Goal: Navigation & Orientation: Find specific page/section

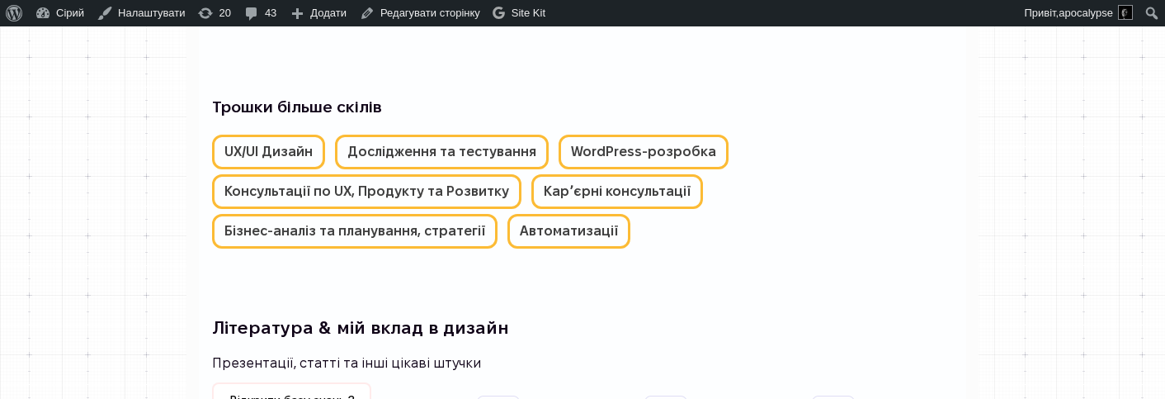
scroll to position [3479, 0]
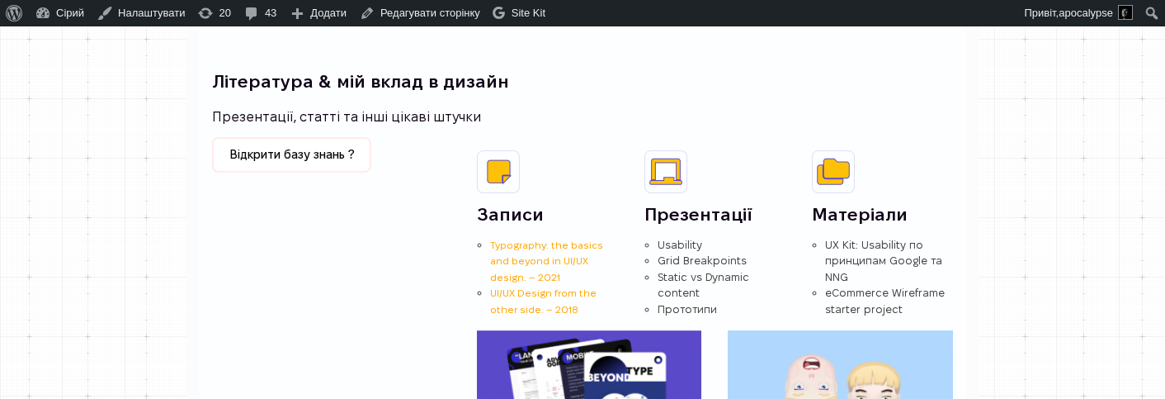
scroll to position [2632, 0]
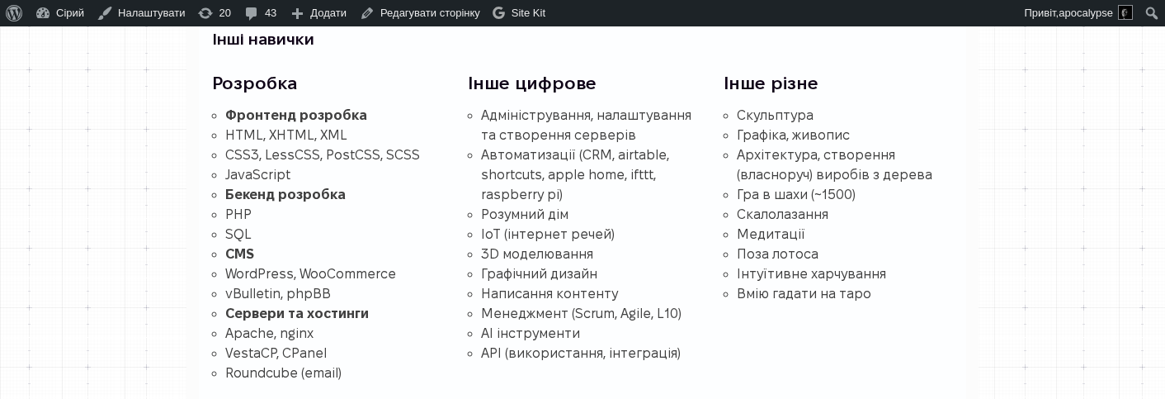
scroll to position [2736, 0]
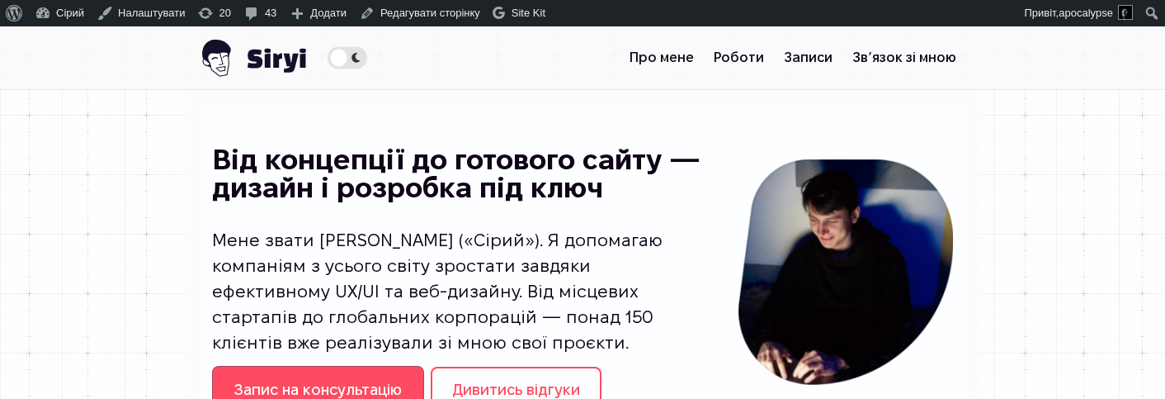
click at [328, 56] on span "Theme switcher" at bounding box center [348, 57] width 40 height 22
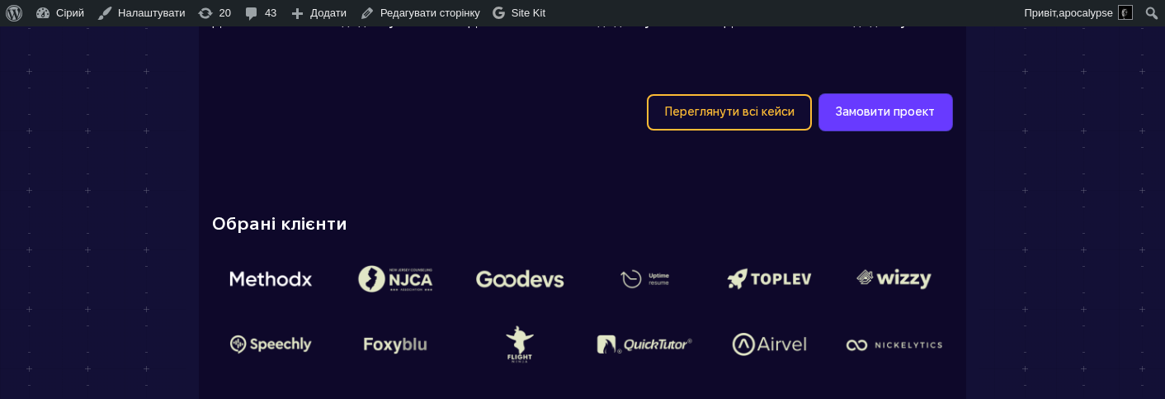
scroll to position [1943, 0]
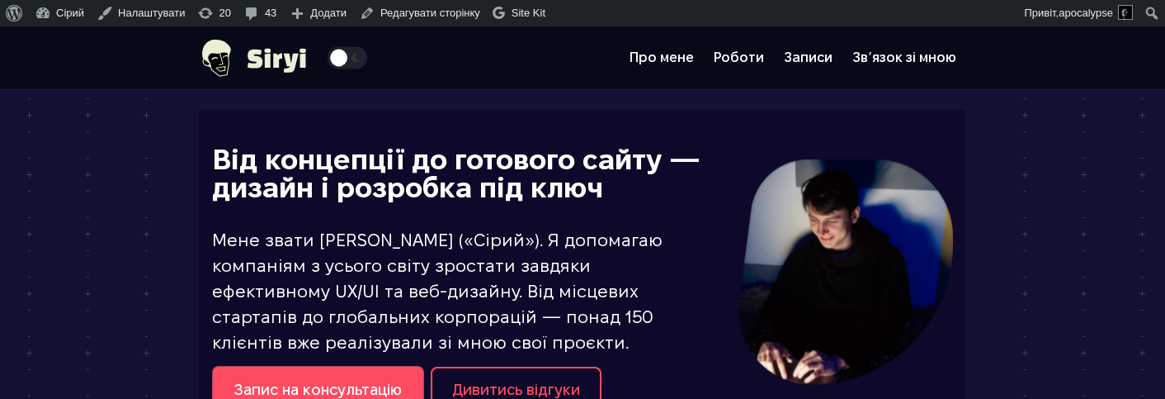
click at [328, 50] on span "Theme switcher" at bounding box center [348, 57] width 40 height 22
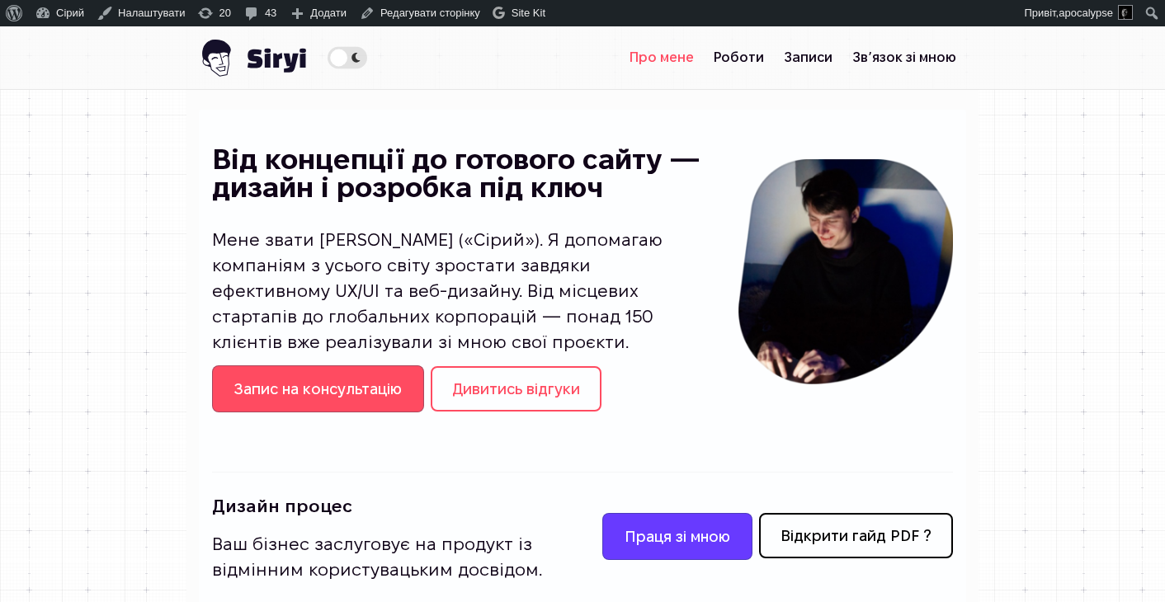
click at [704, 53] on link "Про мене" at bounding box center [662, 57] width 84 height 33
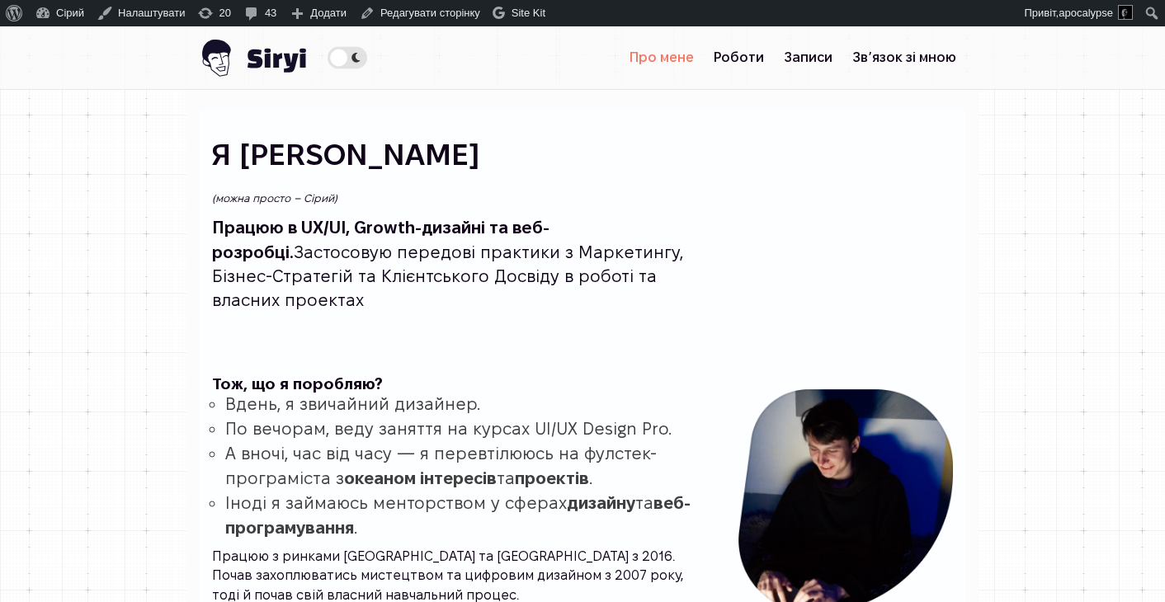
click at [712, 172] on div "Я [PERSON_NAME] (можна просто – Сірий) Працюю в UX/UI, Growth-дизайні та веб-ро…" at bounding box center [462, 248] width 500 height 257
click at [843, 52] on link "Записи" at bounding box center [808, 57] width 68 height 33
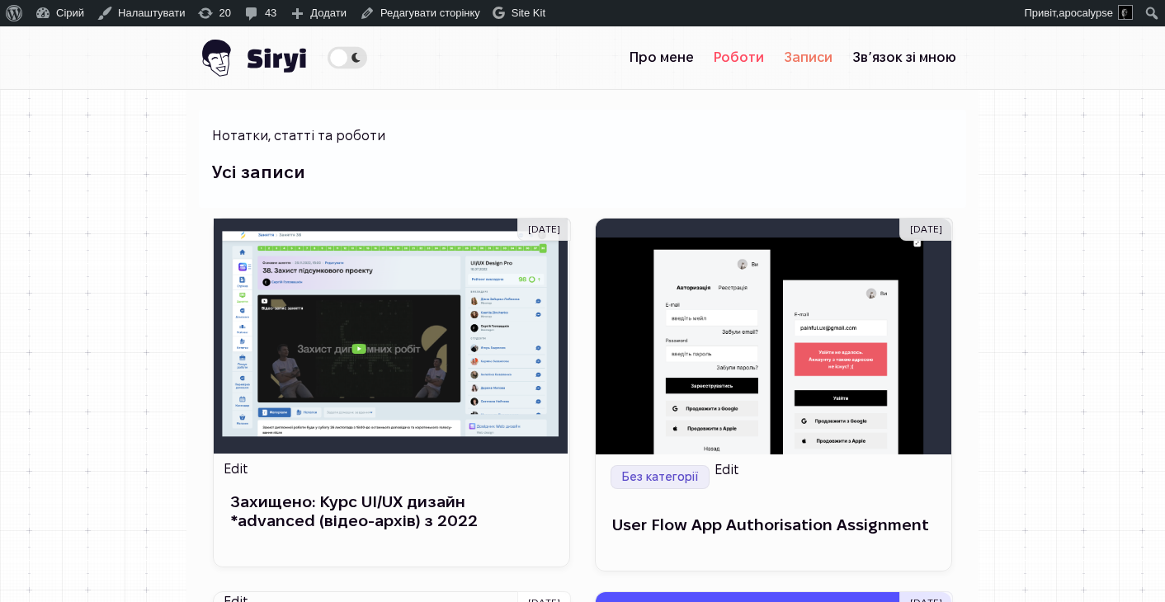
click at [774, 50] on link "Роботи" at bounding box center [739, 57] width 70 height 33
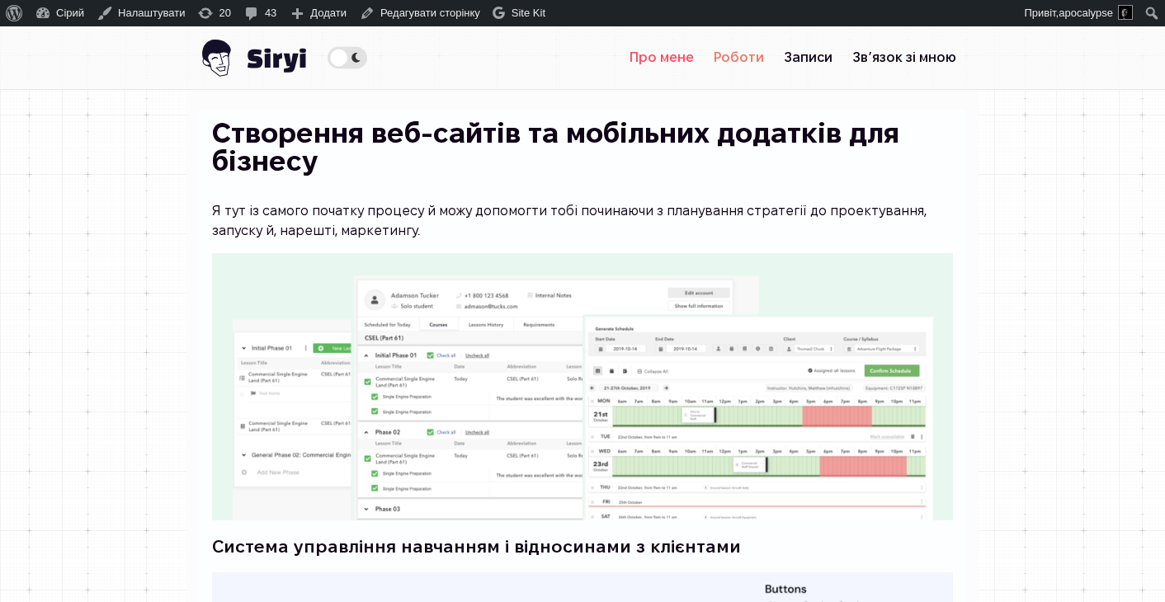
click at [704, 67] on link "Про мене" at bounding box center [662, 57] width 84 height 33
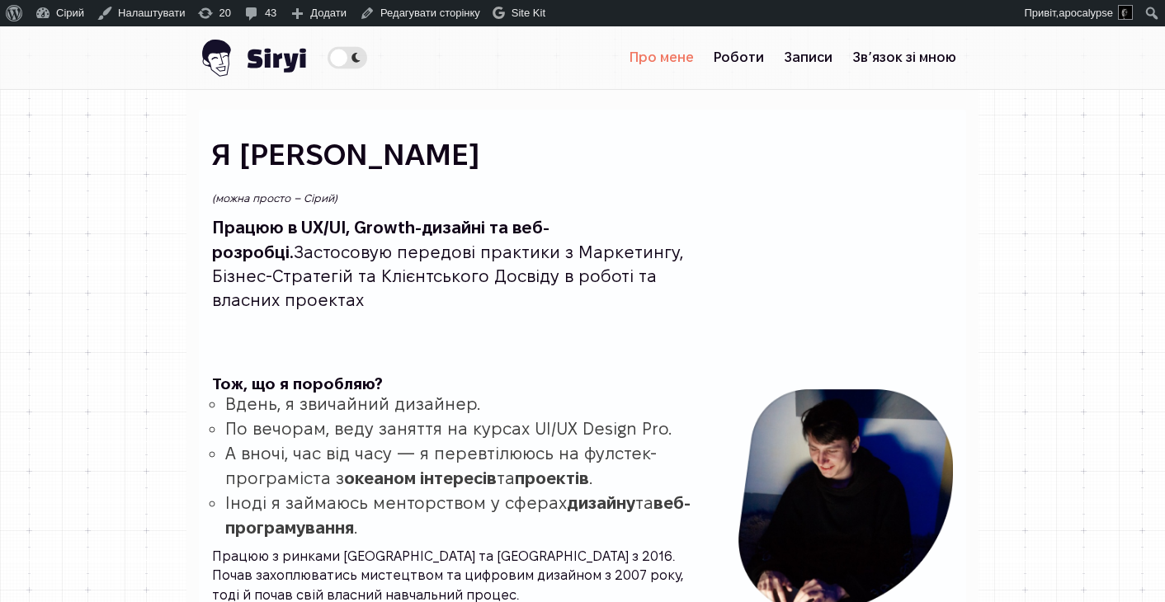
click at [199, 59] on img at bounding box center [252, 57] width 107 height 63
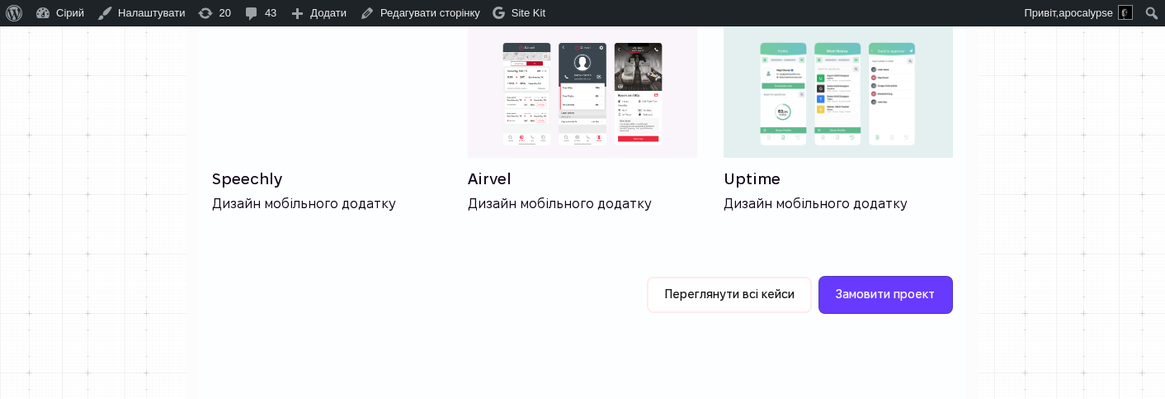
scroll to position [1804, 0]
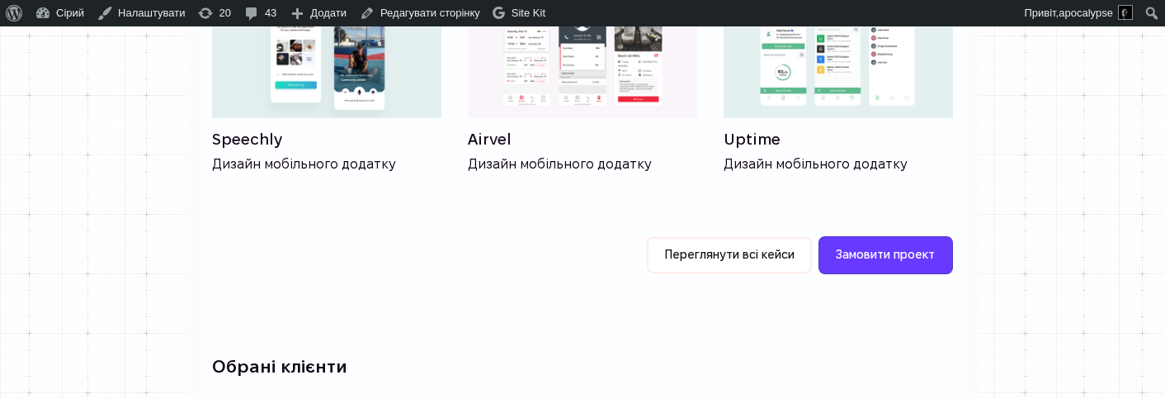
scroll to position [1792, 0]
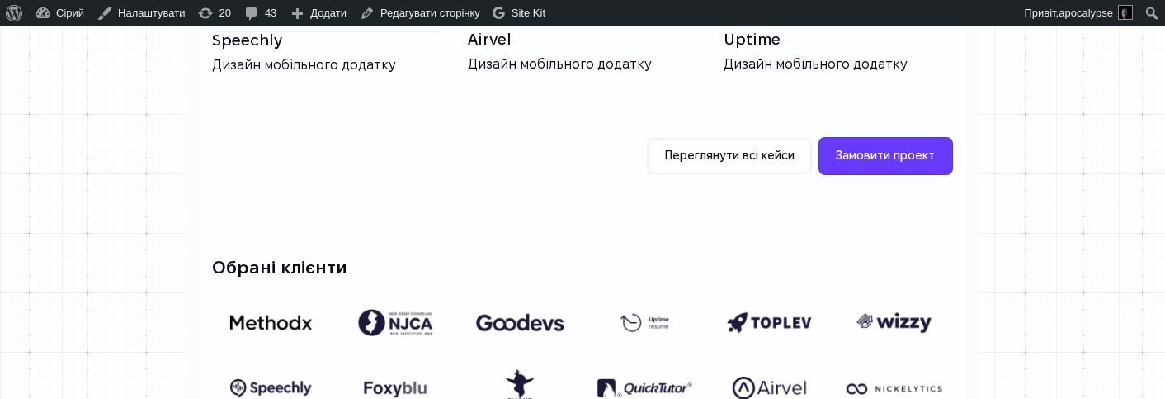
scroll to position [1900, 0]
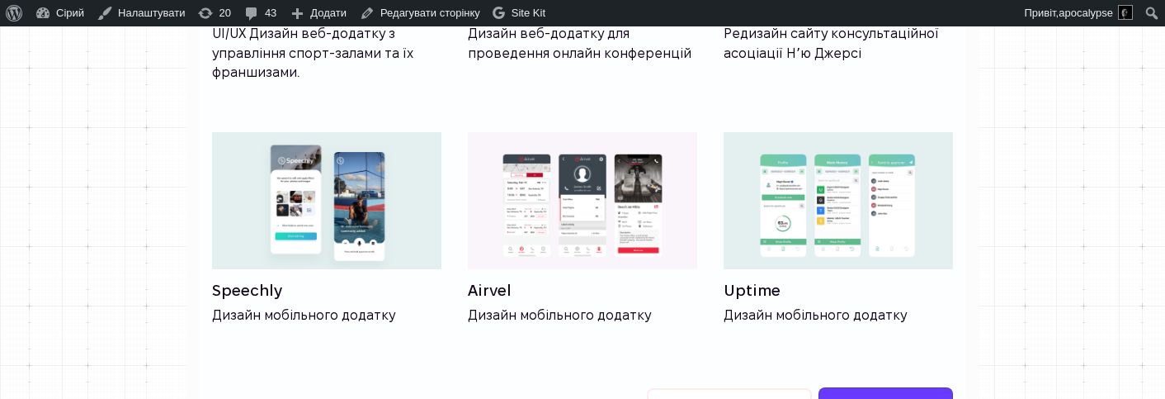
scroll to position [1525, 0]
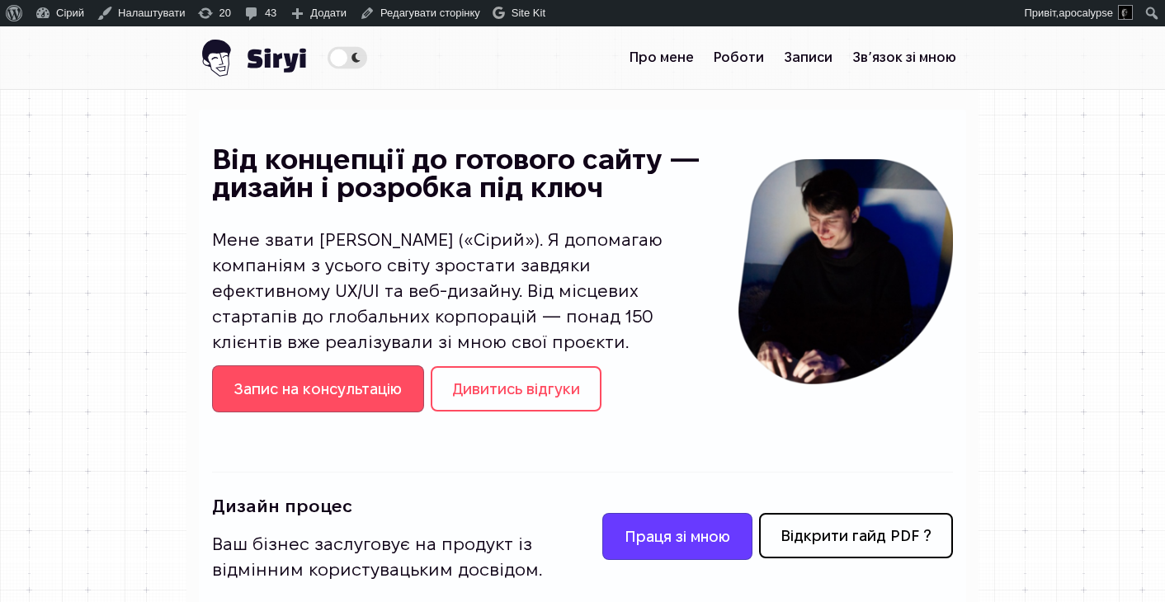
click at [265, 68] on div "Primary Menu Про мене Роботи Записи Звʼязок зі мною" at bounding box center [582, 57] width 792 height 63
click at [328, 58] on span "Theme switcher" at bounding box center [348, 57] width 40 height 22
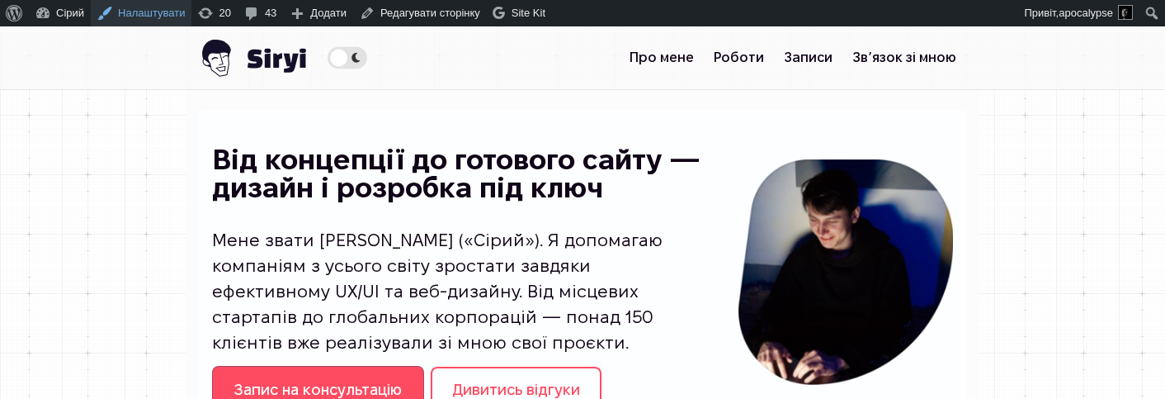
click at [159, 19] on link "Налаштувати" at bounding box center [141, 13] width 101 height 26
click at [267, 53] on icon at bounding box center [270, 55] width 6 height 18
click at [328, 46] on span "Theme switcher" at bounding box center [348, 57] width 40 height 22
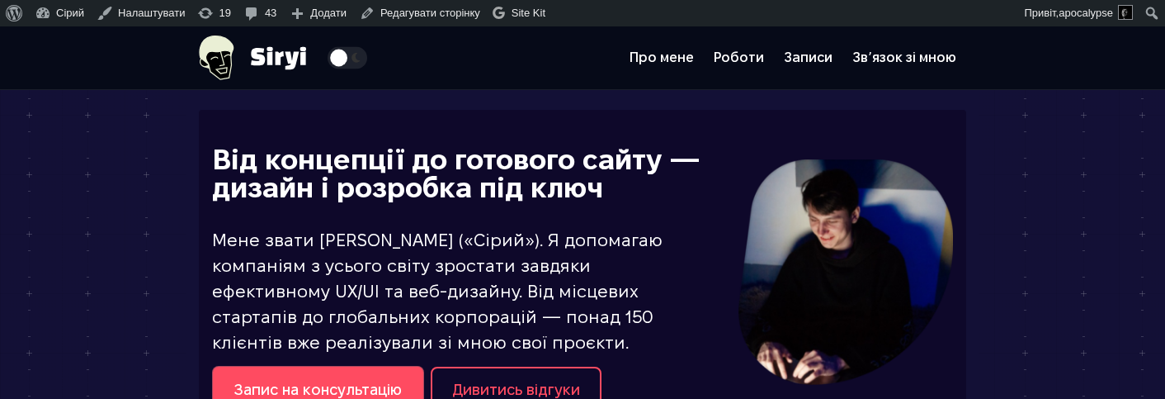
click at [328, 50] on span "Theme switcher" at bounding box center [348, 57] width 40 height 22
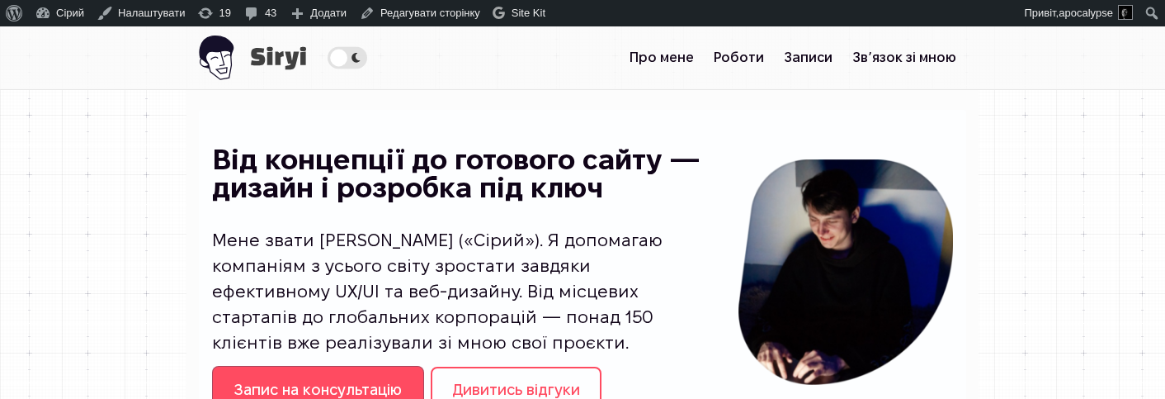
click at [328, 50] on span "Theme switcher" at bounding box center [348, 57] width 40 height 22
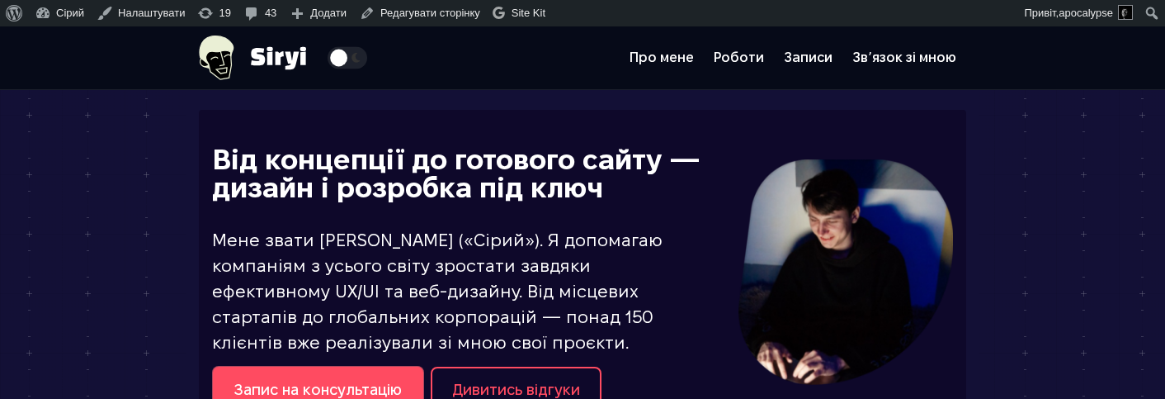
click at [275, 52] on icon at bounding box center [279, 58] width 8 height 14
click at [328, 54] on span "Theme switcher" at bounding box center [348, 57] width 40 height 22
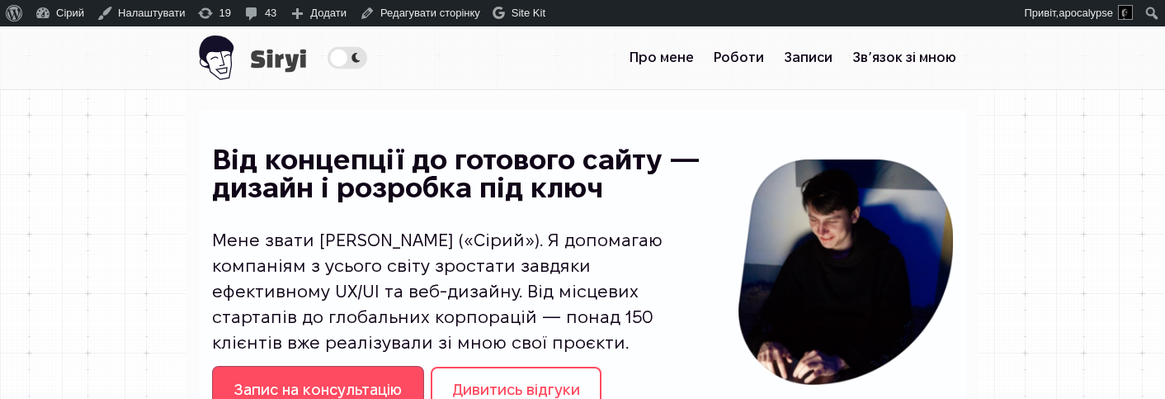
click at [328, 51] on span "Theme switcher" at bounding box center [348, 57] width 40 height 22
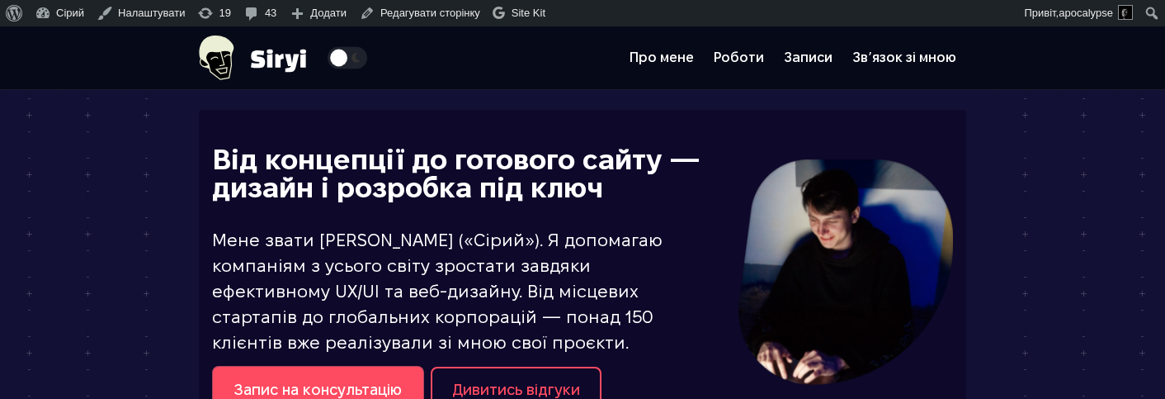
click at [328, 51] on span "Theme switcher" at bounding box center [348, 57] width 40 height 22
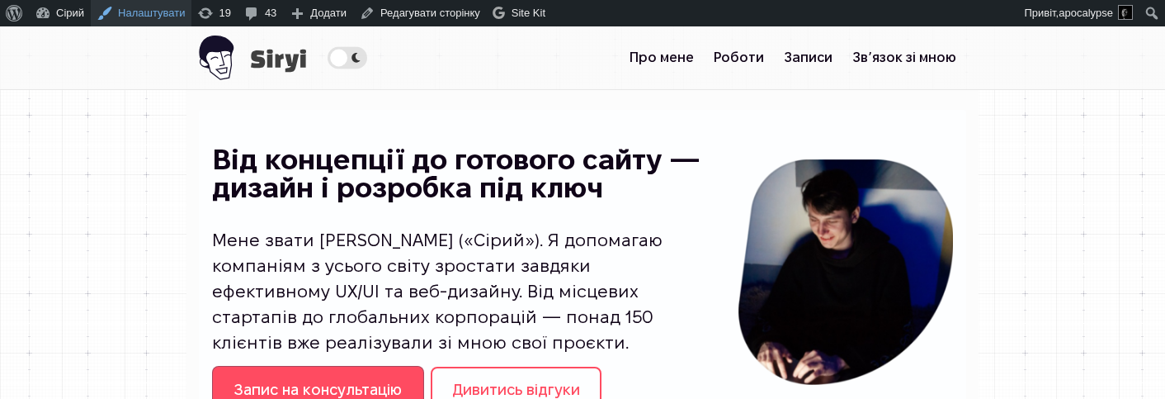
click at [138, 19] on link "Налаштувати" at bounding box center [141, 13] width 101 height 26
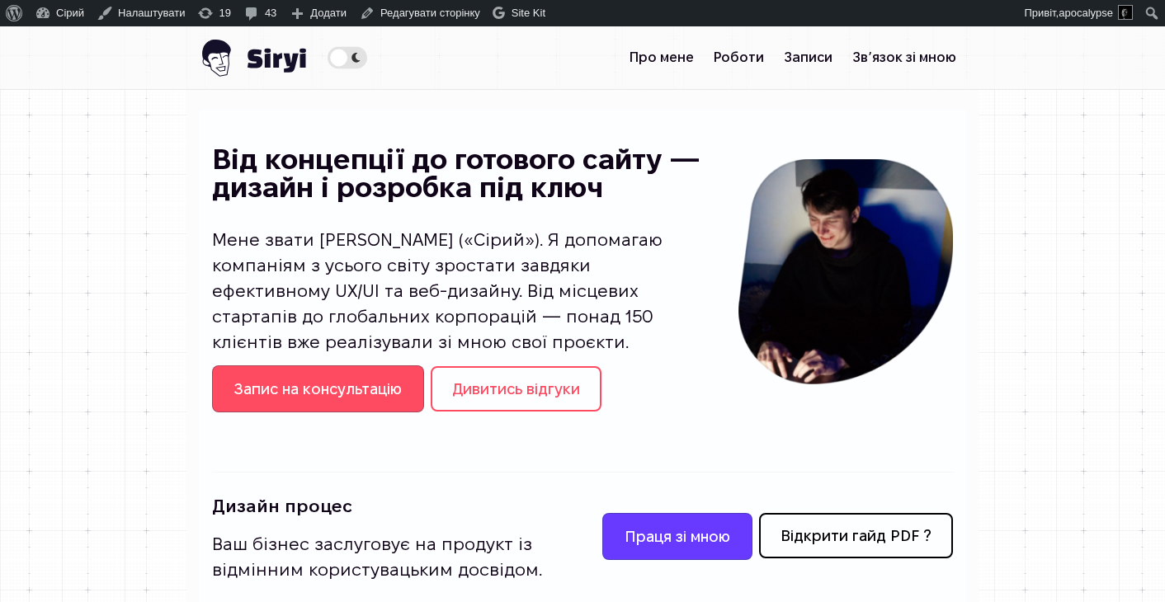
click at [199, 62] on img at bounding box center [252, 57] width 107 height 63
